Goal: Transaction & Acquisition: Subscribe to service/newsletter

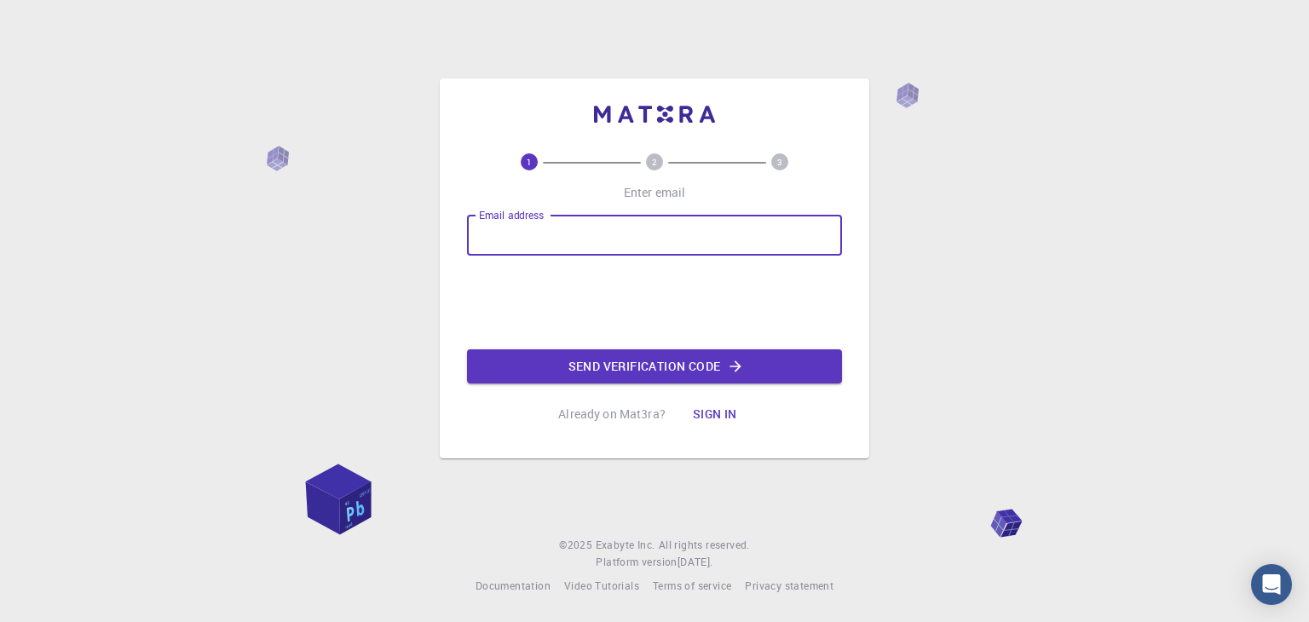
type input "[PERSON_NAME][EMAIL_ADDRESS][DOMAIN_NAME]"
click at [611, 362] on button "Send verification code" at bounding box center [654, 366] width 375 height 34
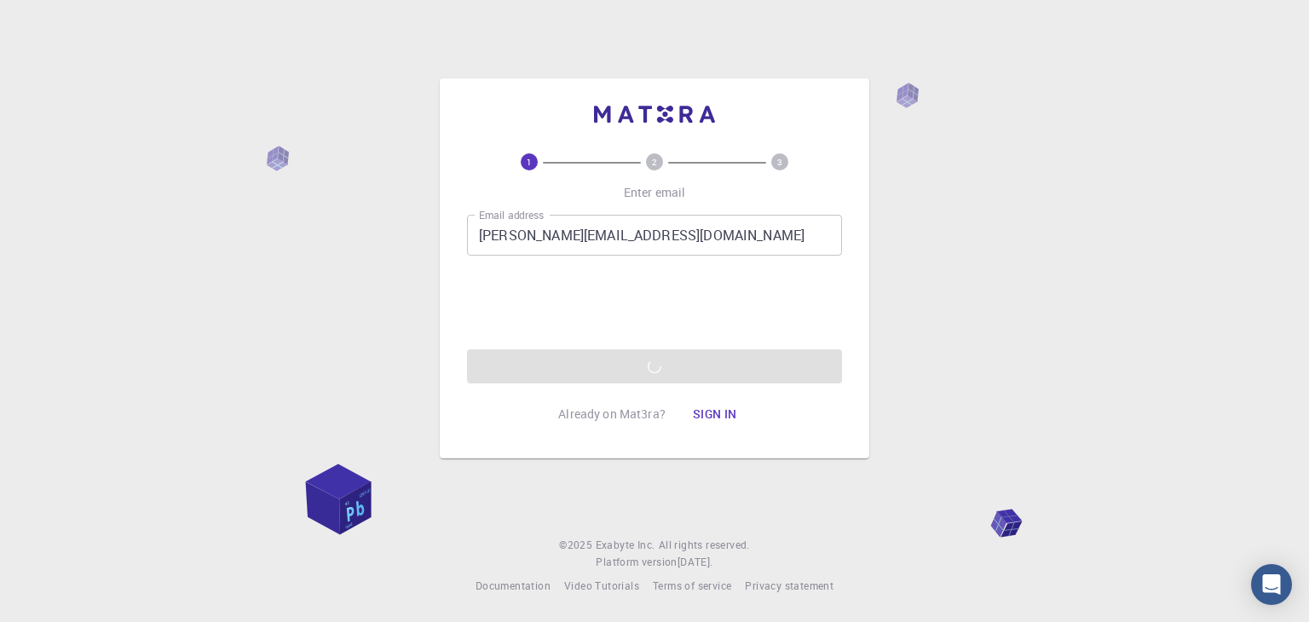
click at [726, 418] on button "Sign in" at bounding box center [715, 414] width 72 height 34
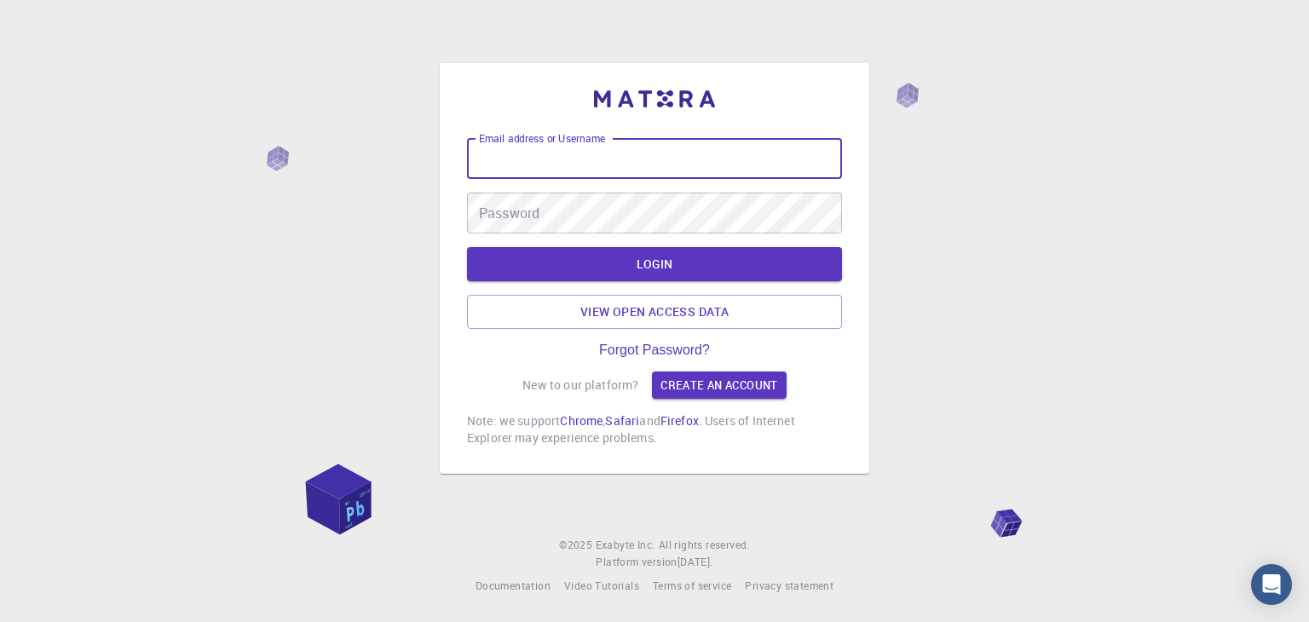
click at [691, 160] on input "Email address or Username" at bounding box center [654, 158] width 375 height 41
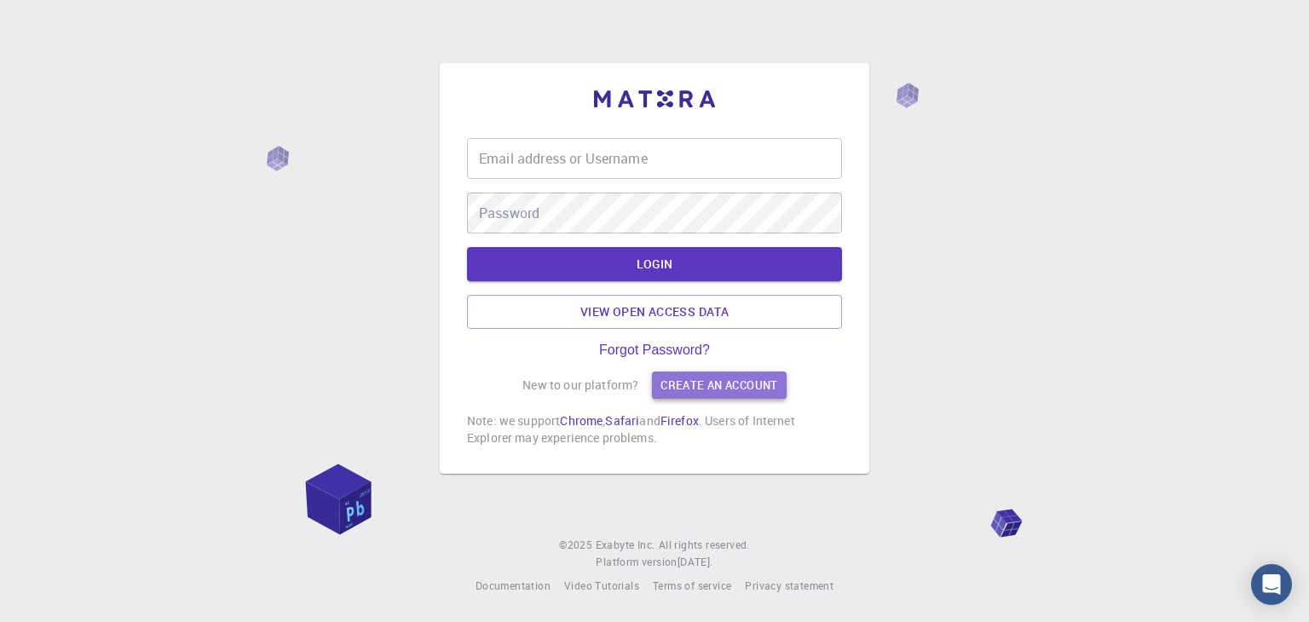
click at [705, 389] on link "Create an account" at bounding box center [719, 385] width 134 height 27
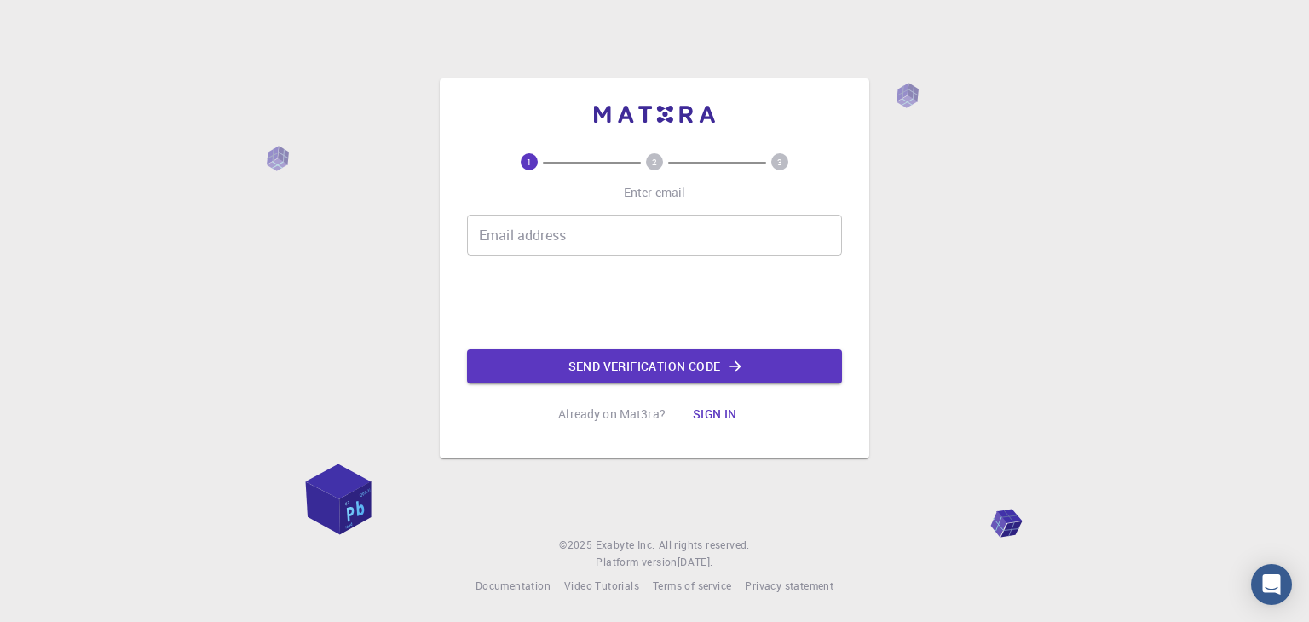
click at [561, 228] on input "Email address" at bounding box center [654, 235] width 375 height 41
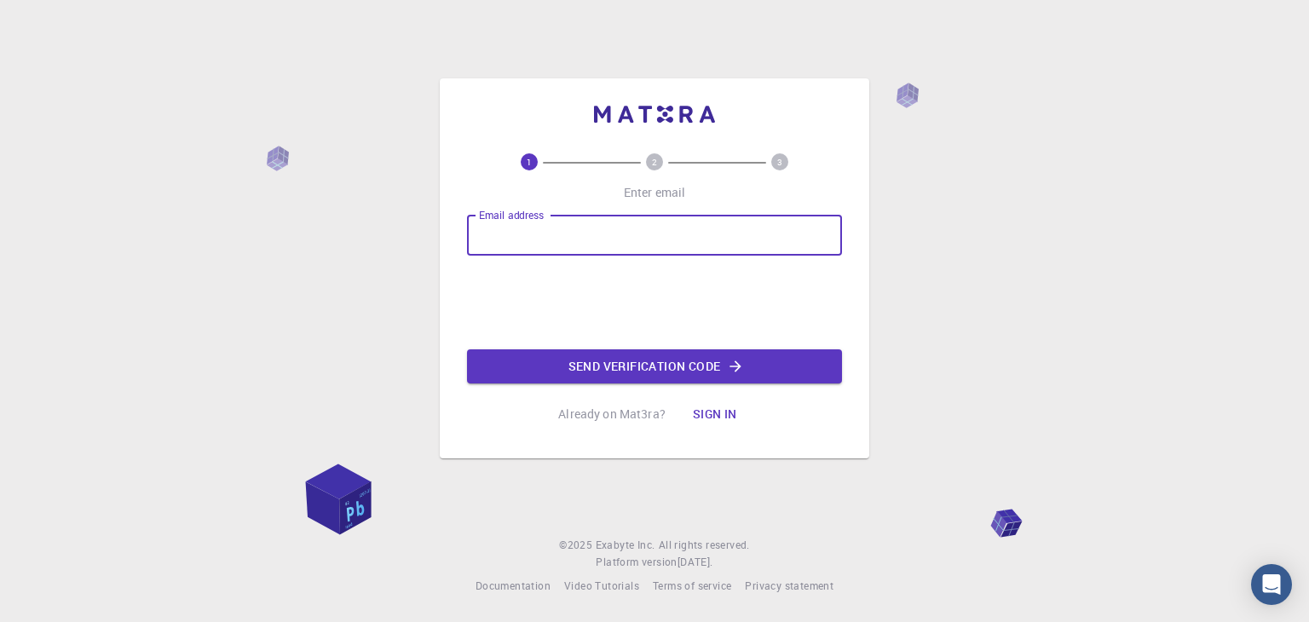
click at [568, 241] on input "Email address" at bounding box center [654, 235] width 375 height 41
type input "[PERSON_NAME][EMAIL_ADDRESS][DOMAIN_NAME]"
click at [617, 361] on button "Send verification code" at bounding box center [654, 366] width 375 height 34
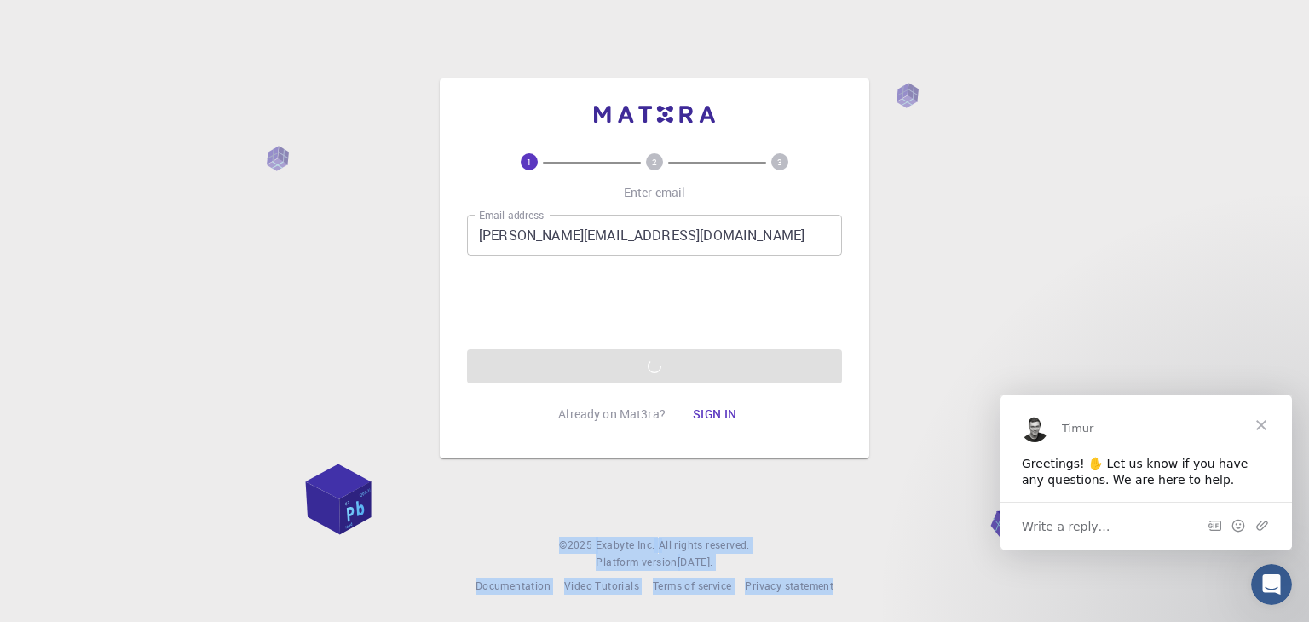
click at [1308, 621] on html "1 2 3 Enter email Email address [PERSON_NAME][EMAIL_ADDRESS][DOMAIN_NAME] Email…" at bounding box center [654, 311] width 1309 height 622
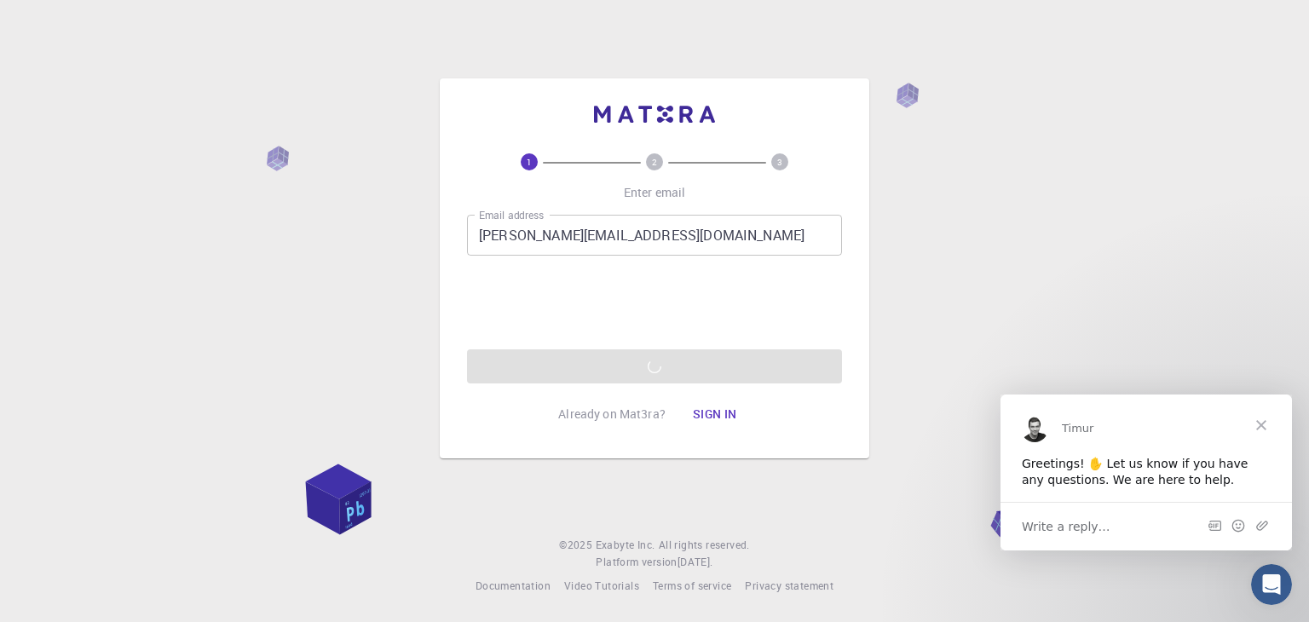
click at [1019, 214] on div "1 2 3 Enter email Email address [PERSON_NAME][EMAIL_ADDRESS][DOMAIN_NAME] Email…" at bounding box center [654, 311] width 1309 height 622
